Goal: Navigation & Orientation: Find specific page/section

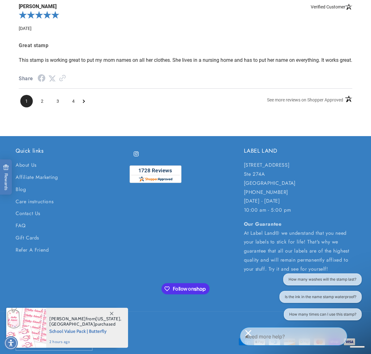
scroll to position [1192, 0]
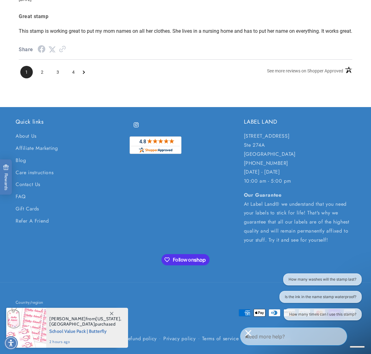
click at [83, 72] on icon "Next Page" at bounding box center [84, 72] width 2 height 5
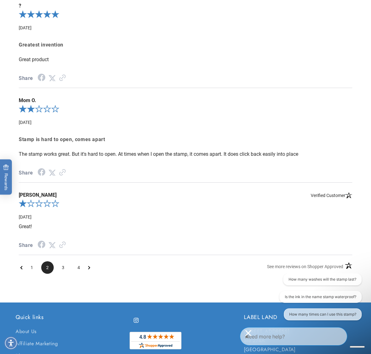
scroll to position [1000, 0]
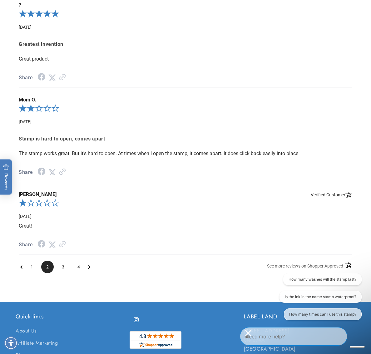
click at [87, 273] on ul "1 2 3 4" at bounding box center [55, 267] width 73 height 12
click at [89, 269] on icon "Next Page" at bounding box center [89, 266] width 2 height 3
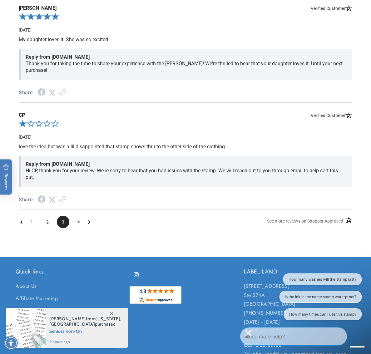
scroll to position [1144, 0]
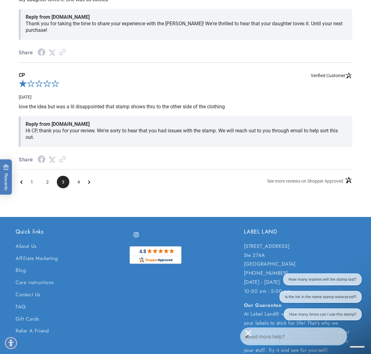
click at [89, 184] on icon "Next Page" at bounding box center [89, 182] width 2 height 3
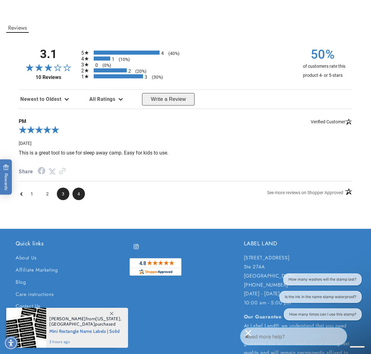
scroll to position [887, 0]
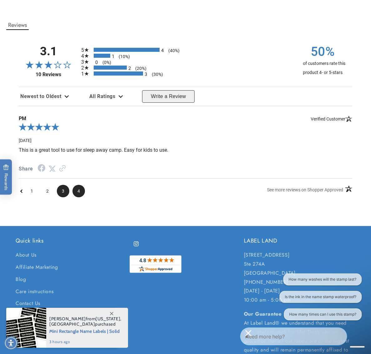
click at [64, 197] on span "3" at bounding box center [63, 191] width 12 height 12
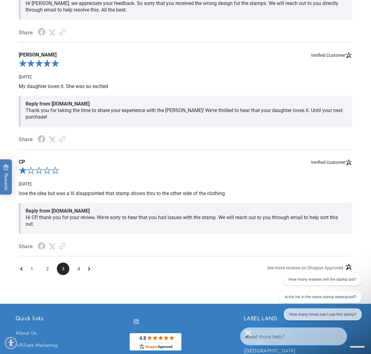
scroll to position [1058, 0]
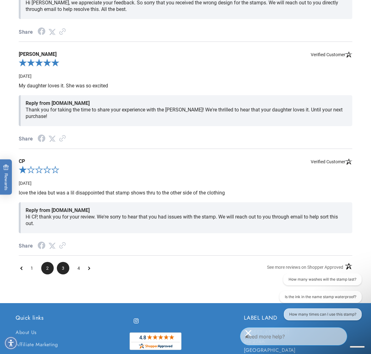
click at [45, 275] on span "2" at bounding box center [47, 268] width 12 height 12
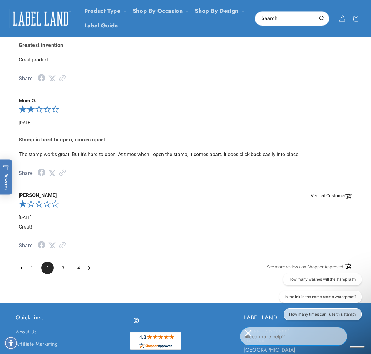
drag, startPoint x: 32, startPoint y: 273, endPoint x: 60, endPoint y: 258, distance: 32.1
click at [32, 273] on span "1" at bounding box center [32, 268] width 12 height 12
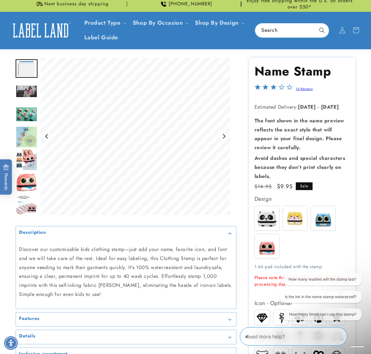
scroll to position [19, 0]
